Goal: Task Accomplishment & Management: Complete application form

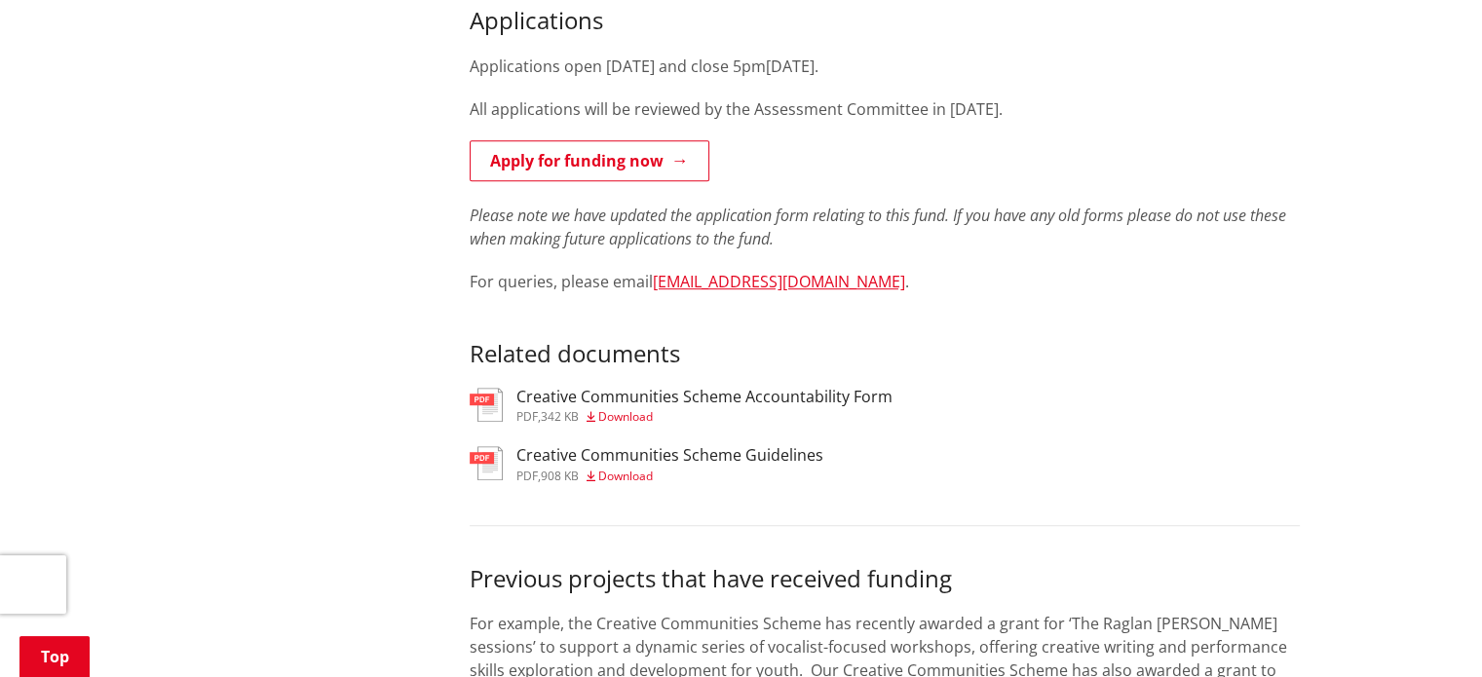
scroll to position [1092, 0]
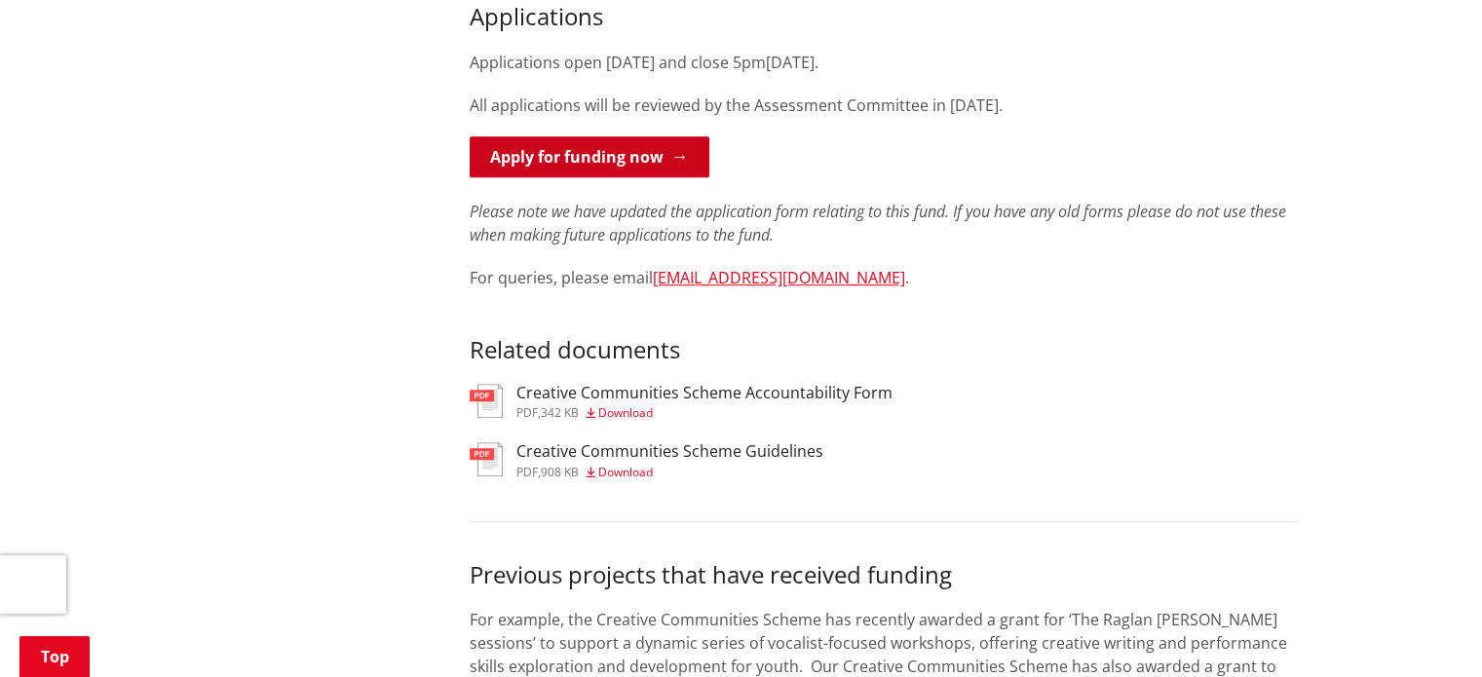
click at [600, 136] on link "Apply for funding now" at bounding box center [590, 156] width 240 height 41
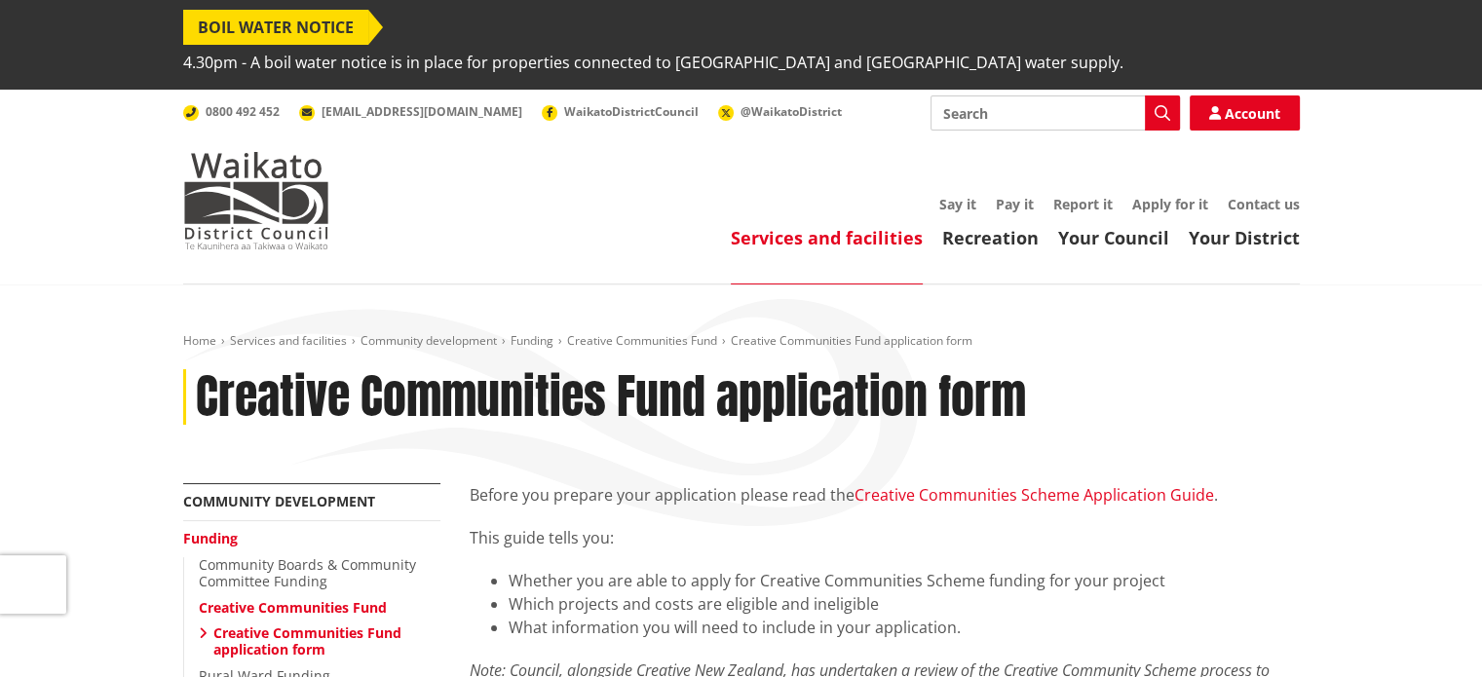
click at [1077, 484] on link "Creative Communities Scheme Application Guide" at bounding box center [1035, 494] width 360 height 21
